Goal: Check status: Check status

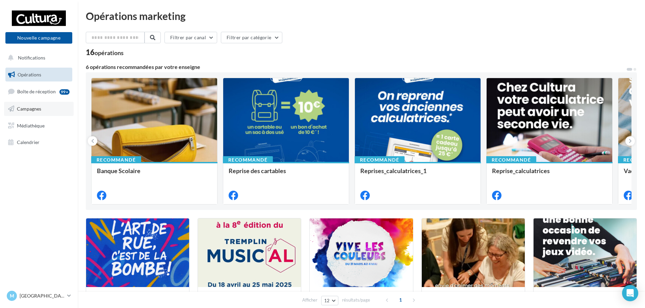
click at [35, 112] on link "Campagnes" at bounding box center [39, 109] width 70 height 14
click at [22, 106] on span "Campagnes" at bounding box center [29, 109] width 24 height 6
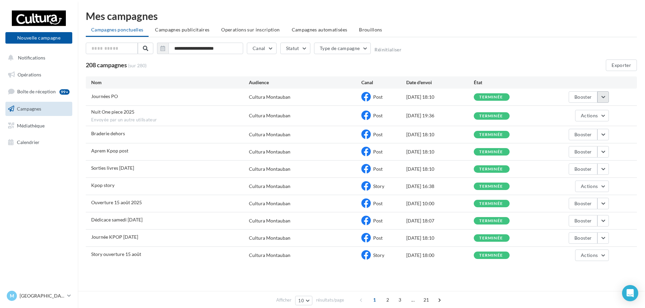
click at [605, 101] on button "button" at bounding box center [602, 96] width 11 height 11
click at [558, 113] on button "Voir les résultats" at bounding box center [575, 113] width 68 height 18
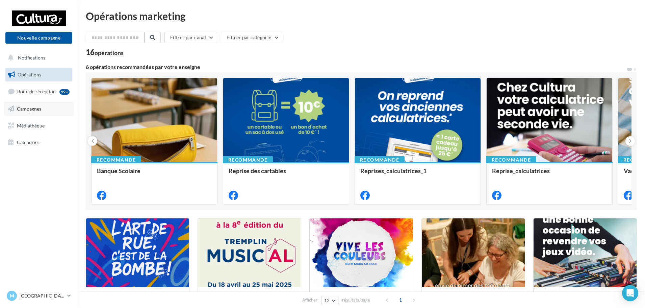
click at [16, 107] on link "Campagnes" at bounding box center [39, 109] width 70 height 14
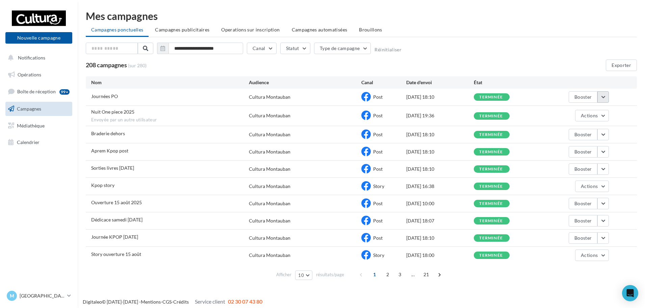
click at [601, 99] on button "button" at bounding box center [602, 96] width 11 height 11
click at [582, 109] on button "Voir les résultats" at bounding box center [575, 113] width 68 height 18
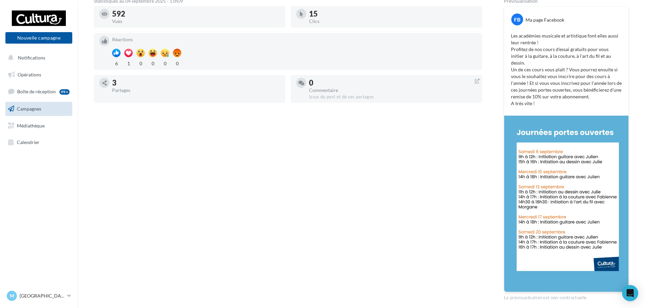
scroll to position [135, 0]
